Goal: Task Accomplishment & Management: Use online tool/utility

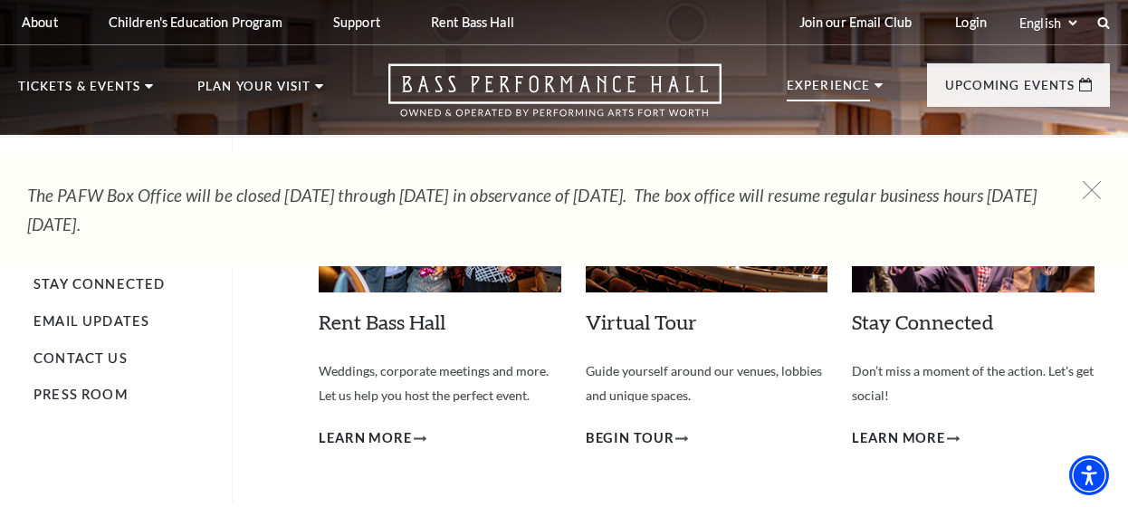
click at [877, 81] on li "Experience Tours Volunteers Careers Stay Connected Email Updates Contact Us Pre…" at bounding box center [835, 105] width 96 height 50
click at [859, 84] on p "Experience" at bounding box center [828, 91] width 83 height 22
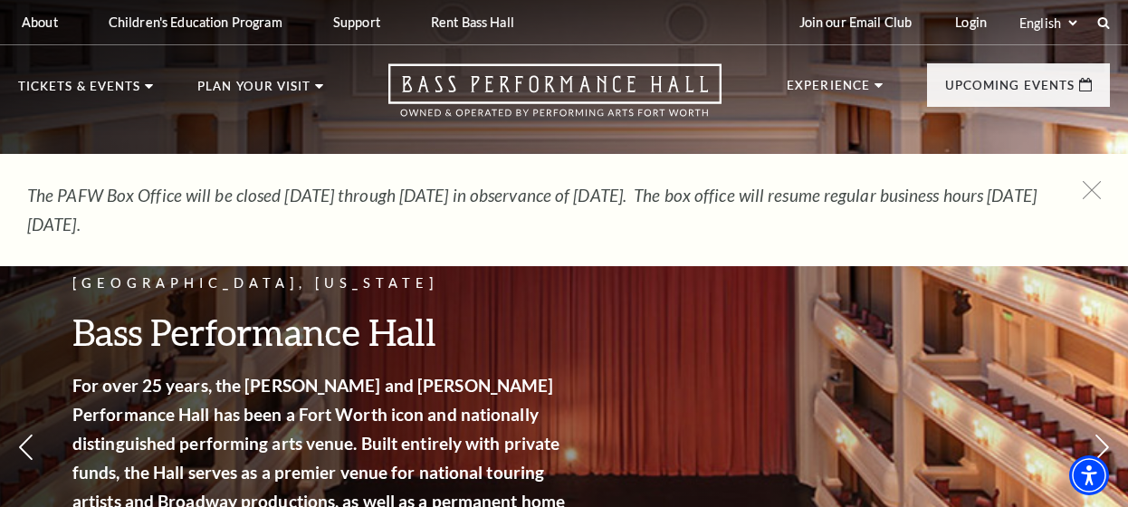
click at [864, 78] on ul "Experience Tours Volunteers Careers Stay Connected Email Updates Contact Us Pre…" at bounding box center [948, 99] width 323 height 72
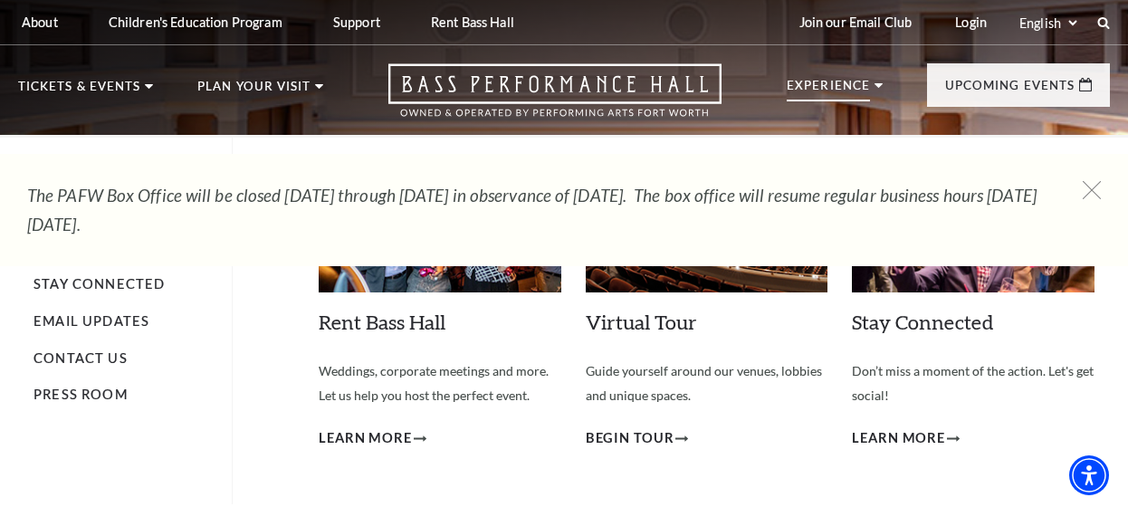
click at [872, 81] on li "Experience Tours Volunteers Careers Stay Connected Email Updates Contact Us Pre…" at bounding box center [835, 105] width 96 height 50
click at [805, 84] on p "Experience" at bounding box center [828, 91] width 83 height 22
click at [680, 144] on div "Rent Bass Hall Empty heading Weddings, corporate meetings and more. Let us help…" at bounding box center [707, 321] width 776 height 367
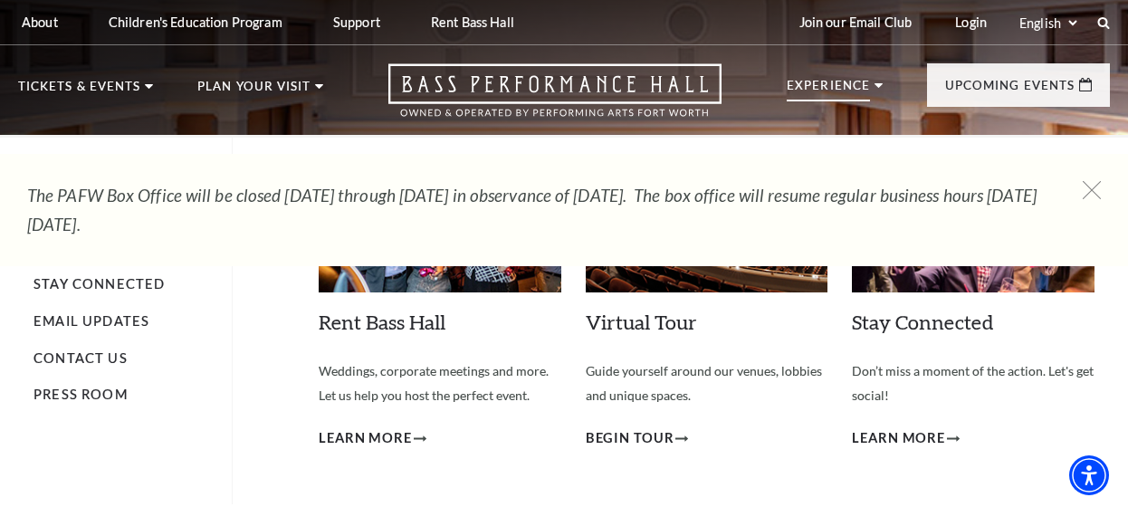
click at [864, 80] on p "Experience" at bounding box center [828, 91] width 83 height 22
click at [878, 85] on use at bounding box center [878, 85] width 8 height 5
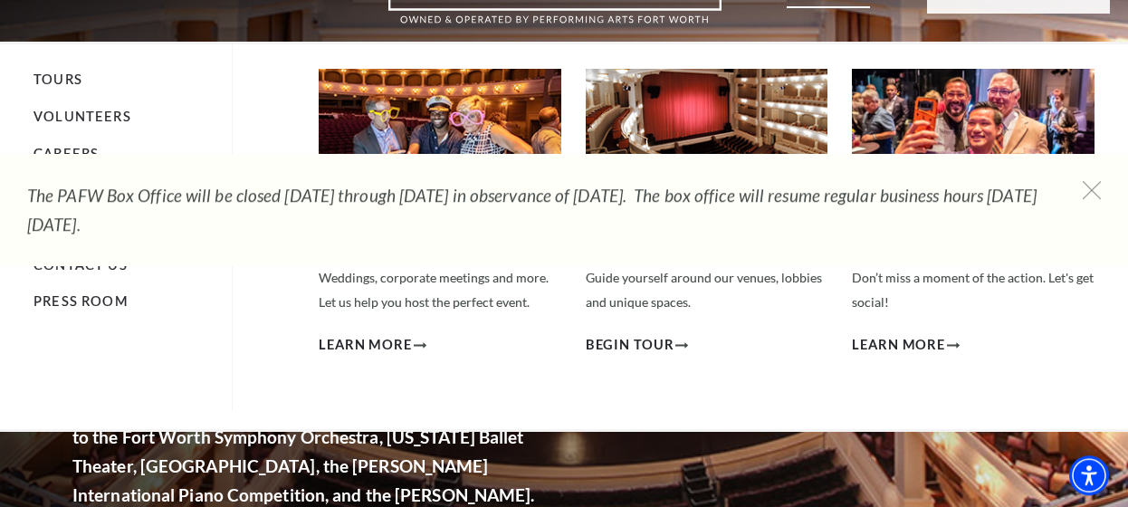
scroll to position [94, 0]
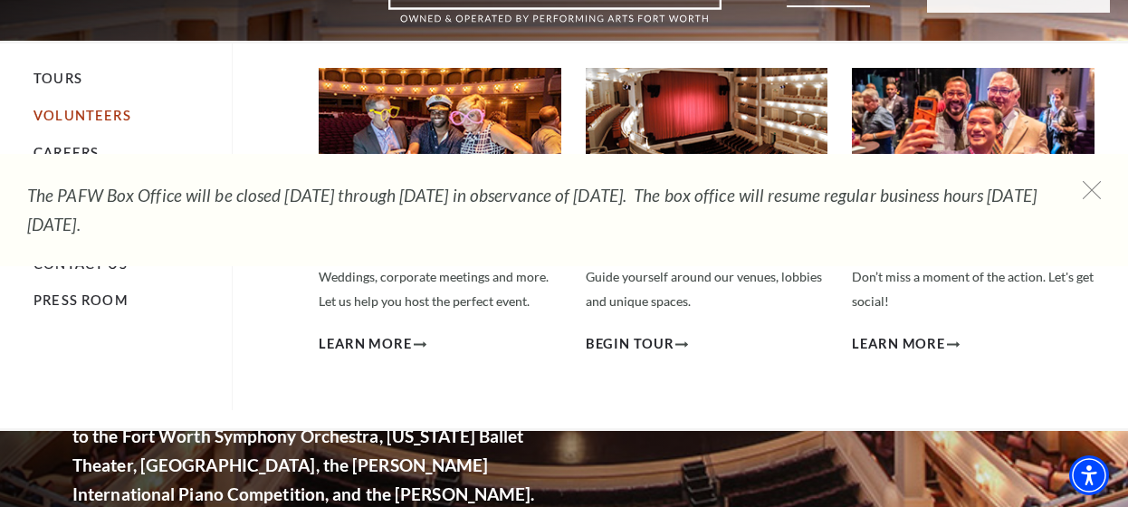
click at [115, 109] on link "Volunteers" at bounding box center [82, 115] width 98 height 15
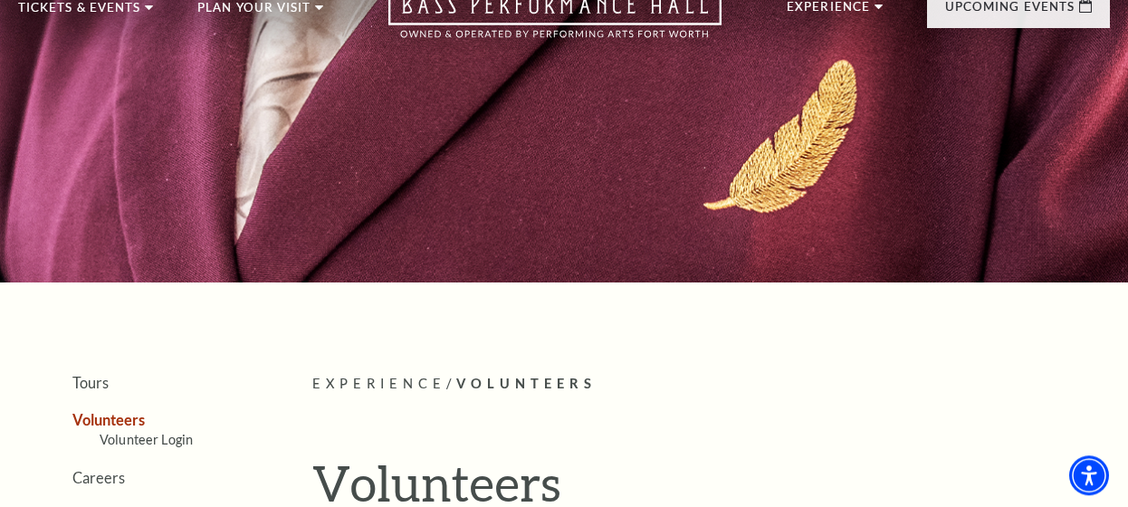
scroll to position [282, 0]
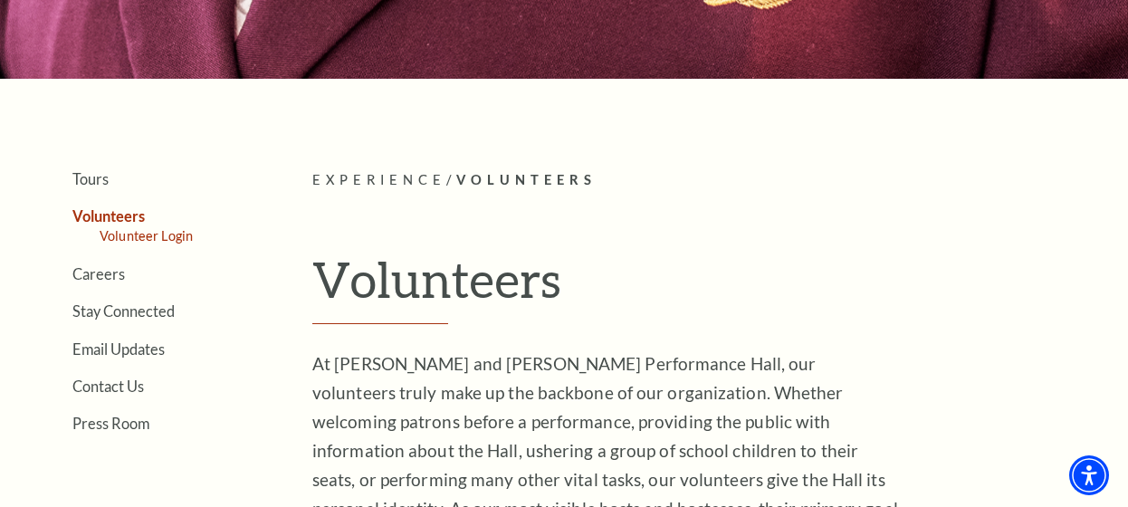
click at [151, 234] on link "Volunteer Login" at bounding box center [146, 235] width 93 height 15
